Goal: Transaction & Acquisition: Obtain resource

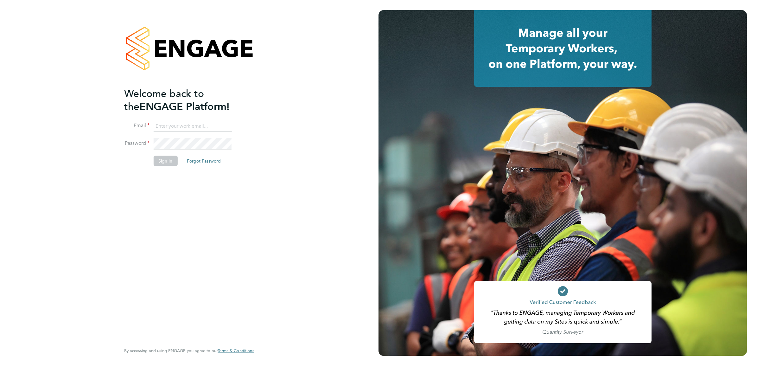
type input "[EMAIL_ADDRESS][PERSON_NAME][DOMAIN_NAME]"
click at [164, 162] on button "Sign In" at bounding box center [165, 161] width 24 height 10
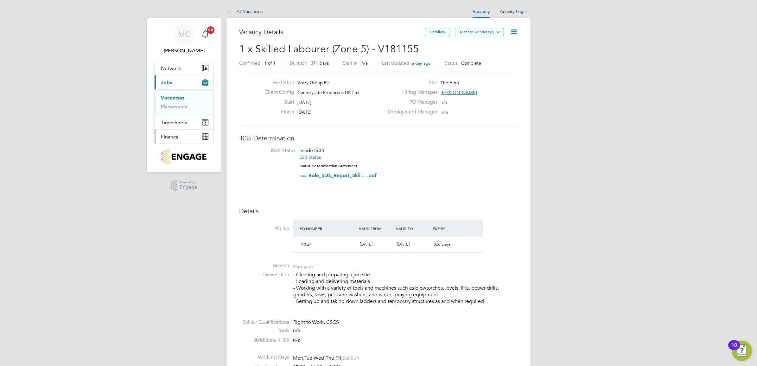
click at [183, 138] on button "Finance" at bounding box center [184, 137] width 59 height 14
click at [181, 134] on button "Finance" at bounding box center [184, 137] width 59 height 14
click at [182, 127] on link "Invoices & Credit Notes" at bounding box center [181, 129] width 40 height 12
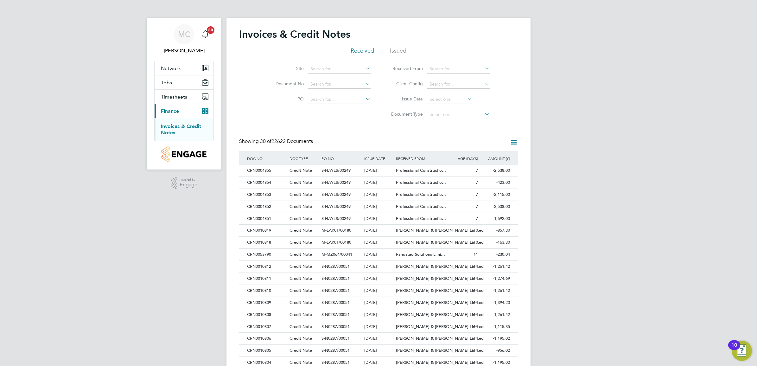
scroll to position [12, 53]
click at [327, 68] on input at bounding box center [339, 69] width 62 height 9
click at [335, 77] on li "T he Hem" at bounding box center [339, 77] width 63 height 9
type input "The Hem"
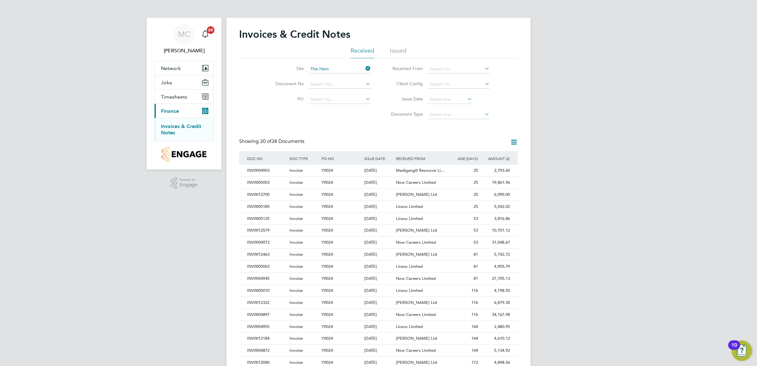
scroll to position [12, 43]
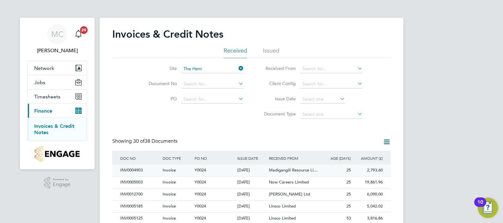
click at [136, 170] on div "INV0004903" at bounding box center [140, 171] width 42 height 12
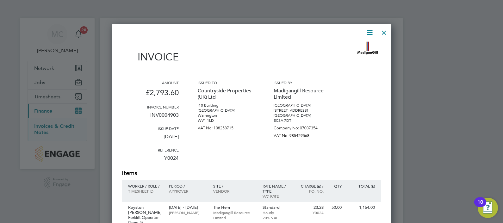
click at [371, 31] on icon at bounding box center [370, 32] width 8 height 8
click at [363, 42] on div "Download Invoice" at bounding box center [351, 48] width 51 height 16
click at [369, 30] on icon at bounding box center [370, 32] width 8 height 8
click at [344, 49] on li "Download Invoice" at bounding box center [351, 47] width 44 height 9
click at [385, 33] on div at bounding box center [384, 30] width 11 height 11
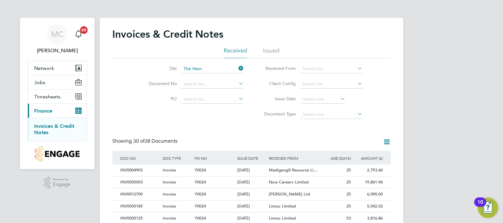
click at [203, 117] on div "Site The Hem Document No PO Status Paid Date Issued To Received From Client Con…" at bounding box center [251, 90] width 279 height 64
click at [143, 183] on div "INV0005003" at bounding box center [140, 183] width 42 height 12
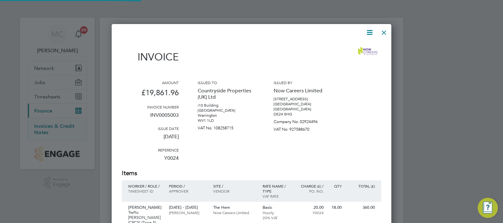
scroll to position [840, 280]
click at [373, 33] on icon at bounding box center [370, 32] width 8 height 8
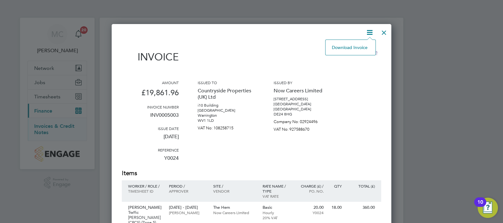
click at [363, 47] on li "Download Invoice" at bounding box center [351, 47] width 44 height 9
click at [475, 44] on div at bounding box center [251, 111] width 503 height 223
click at [383, 31] on div at bounding box center [384, 30] width 11 height 11
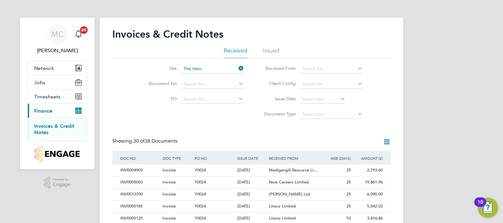
scroll to position [39, 0]
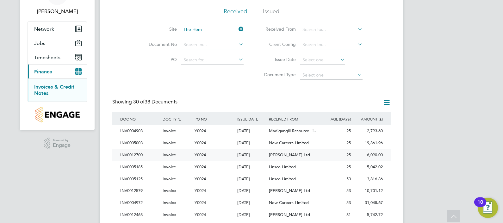
click at [284, 152] on span "[PERSON_NAME] Ltd" at bounding box center [289, 154] width 41 height 5
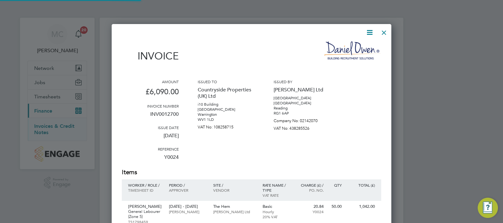
scroll to position [443, 280]
click at [388, 33] on div at bounding box center [384, 30] width 11 height 11
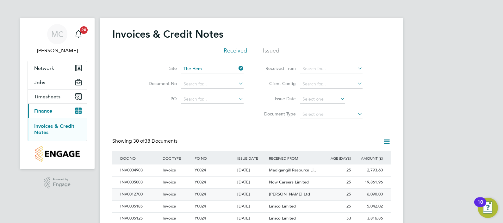
drag, startPoint x: 286, startPoint y: 194, endPoint x: 140, endPoint y: 194, distance: 146.0
click at [140, 194] on div "INV0012700" at bounding box center [140, 195] width 42 height 12
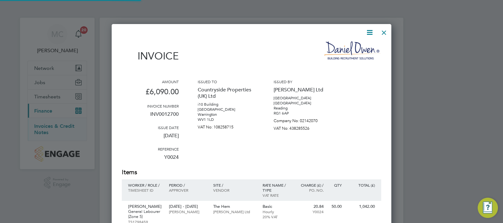
scroll to position [443, 280]
click at [373, 35] on icon at bounding box center [370, 32] width 8 height 8
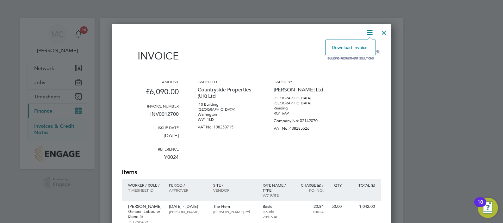
click at [356, 47] on li "Download Invoice" at bounding box center [351, 47] width 44 height 9
click at [477, 27] on div at bounding box center [251, 111] width 503 height 223
click at [388, 35] on div at bounding box center [384, 30] width 11 height 11
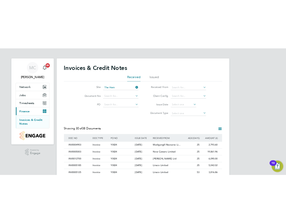
scroll to position [39, 0]
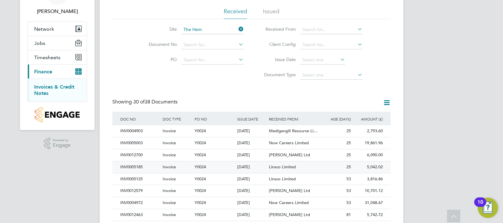
click at [224, 19] on li "Received" at bounding box center [235, 13] width 23 height 11
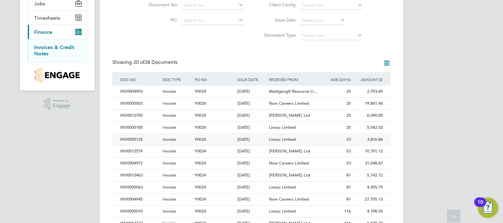
click at [139, 139] on div "INV0005125" at bounding box center [140, 140] width 42 height 12
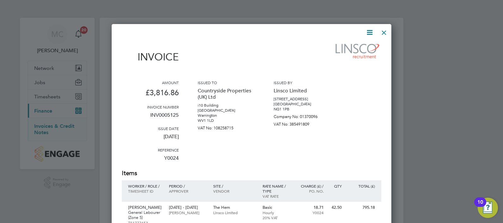
click at [371, 31] on icon at bounding box center [370, 32] width 8 height 8
click at [358, 50] on li "Download Invoice" at bounding box center [351, 47] width 44 height 9
